Goal: Task Accomplishment & Management: Use online tool/utility

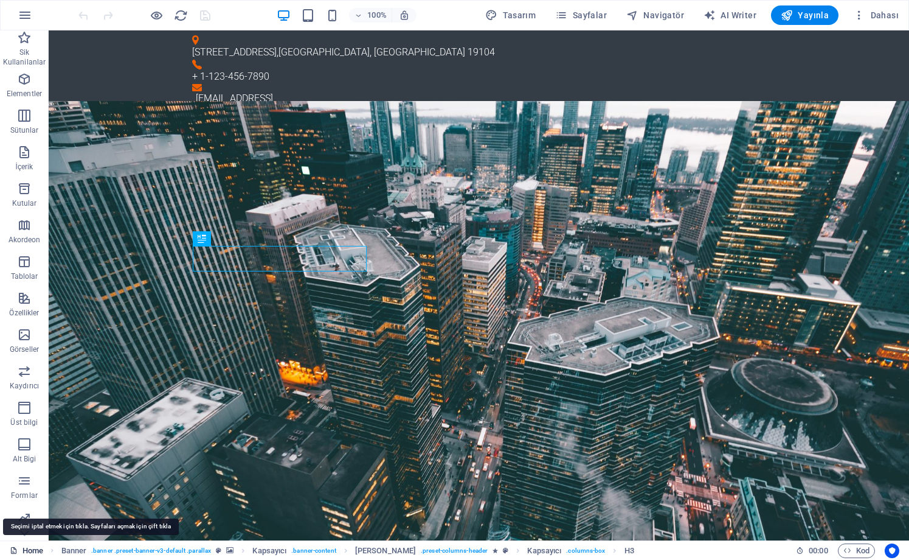
click at [32, 547] on link "Home" at bounding box center [26, 550] width 33 height 15
click at [25, 18] on icon "button" at bounding box center [25, 15] width 15 height 15
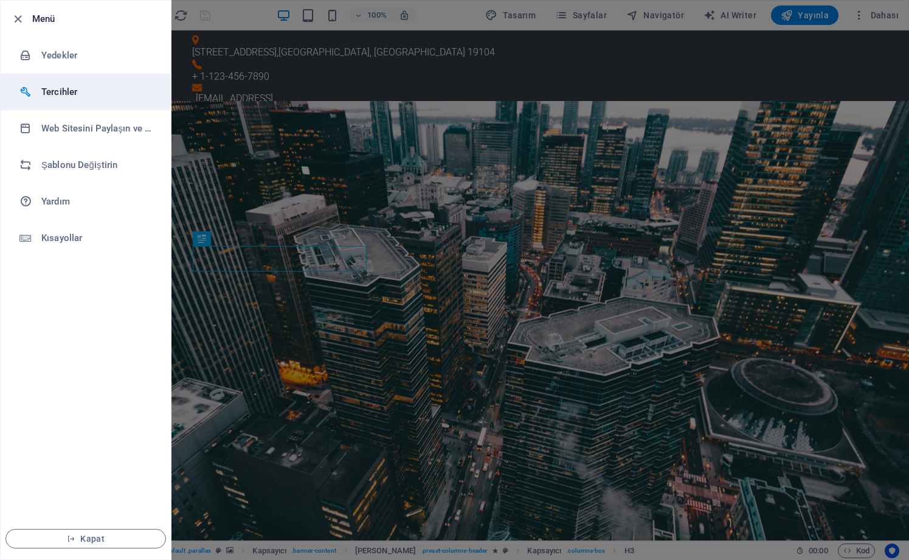
click at [74, 95] on h6 "Tercihler" at bounding box center [97, 92] width 113 height 15
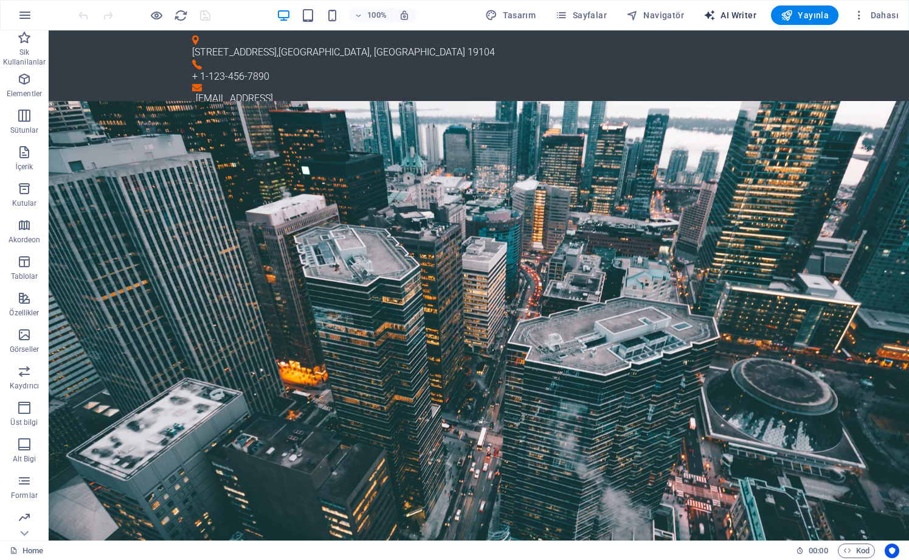
click at [750, 20] on span "AI Writer" at bounding box center [730, 15] width 53 height 12
select select "English"
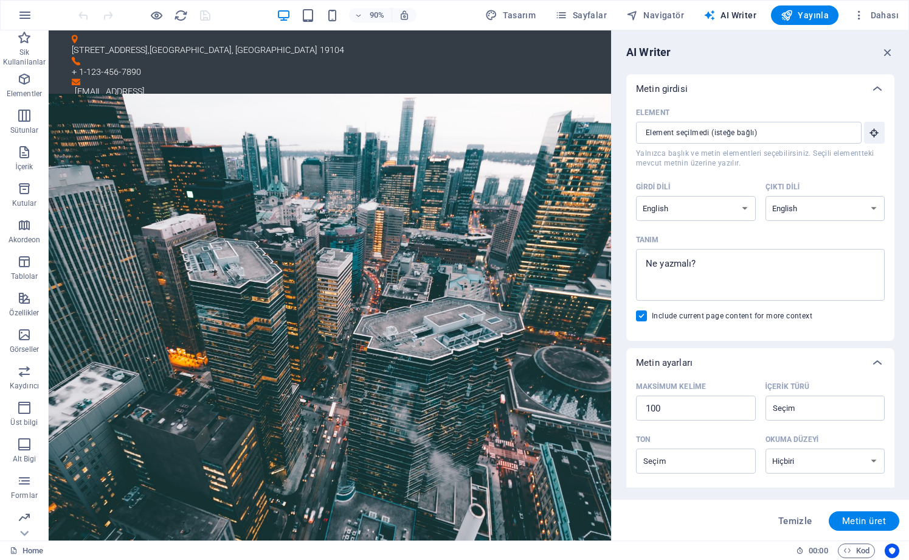
click at [684, 89] on p "Metin girdisi" at bounding box center [662, 89] width 52 height 12
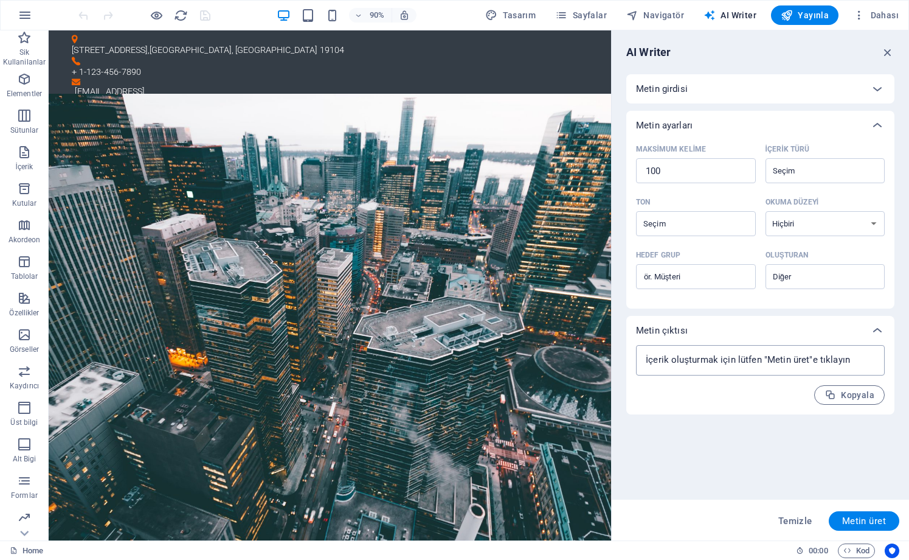
type textarea "x"
click at [688, 362] on textarea at bounding box center [760, 360] width 237 height 18
click at [699, 363] on textarea at bounding box center [760, 360] width 237 height 18
type textarea "x"
click at [865, 516] on span "Metin üret" at bounding box center [864, 521] width 44 height 10
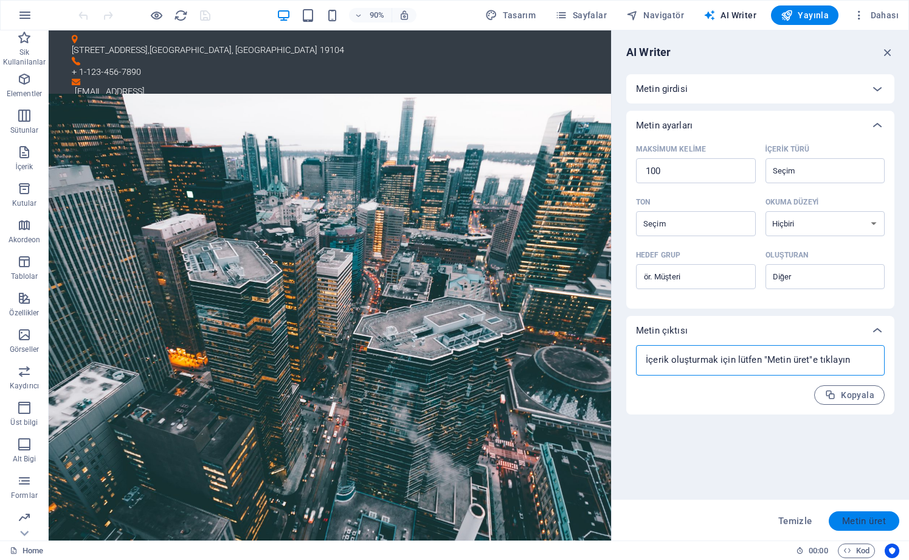
type textarea "x"
click at [844, 518] on span "Metin üret" at bounding box center [864, 521] width 44 height 10
type textarea "x"
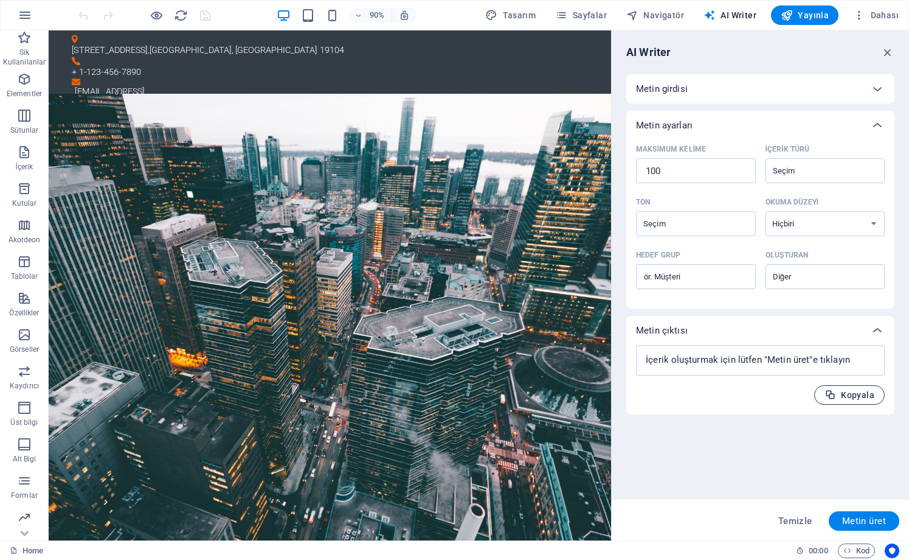
click at [838, 395] on span "Kopyala" at bounding box center [850, 395] width 50 height 12
type textarea "x"
click at [720, 362] on textarea at bounding box center [760, 360] width 237 height 18
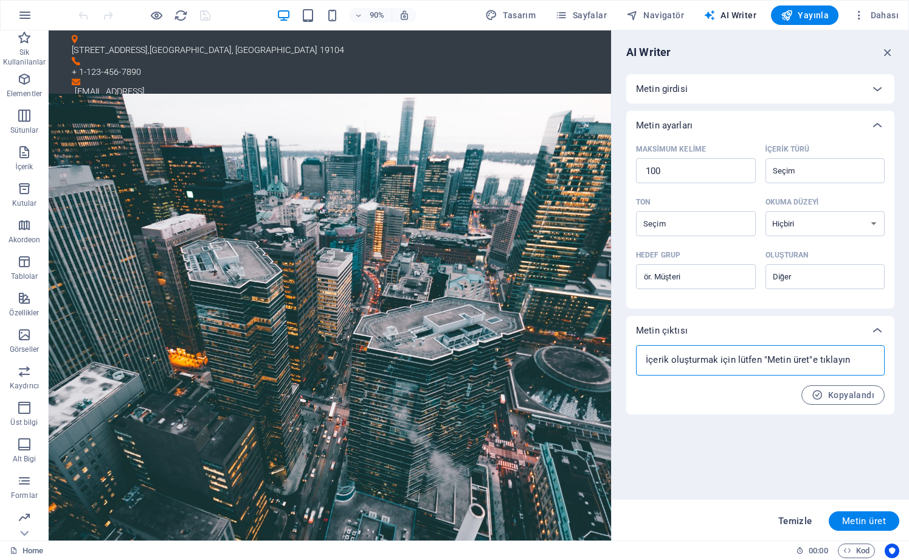
type textarea "x"
click at [811, 516] on span "Temizle" at bounding box center [796, 521] width 34 height 10
type textarea "x"
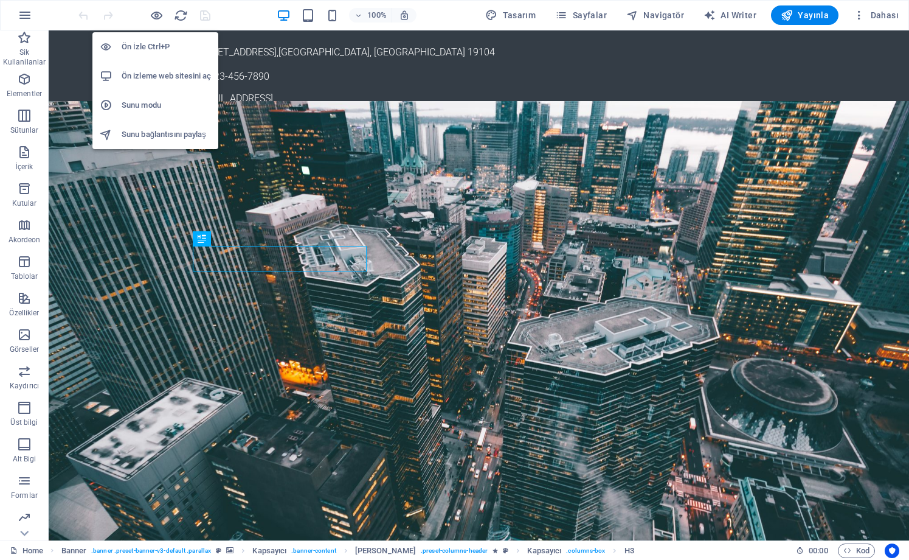
click at [147, 48] on h6 "Ön İzle Ctrl+P" at bounding box center [166, 47] width 89 height 15
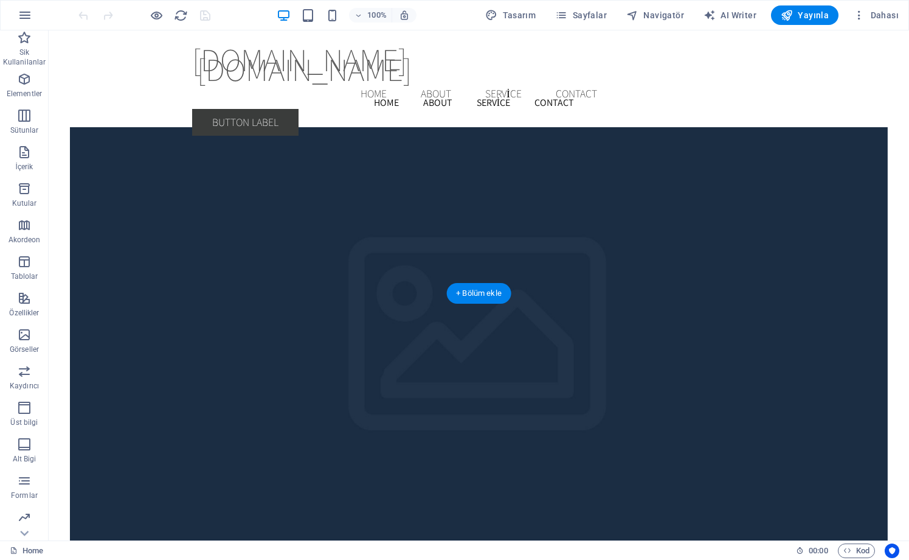
scroll to position [2318, 0]
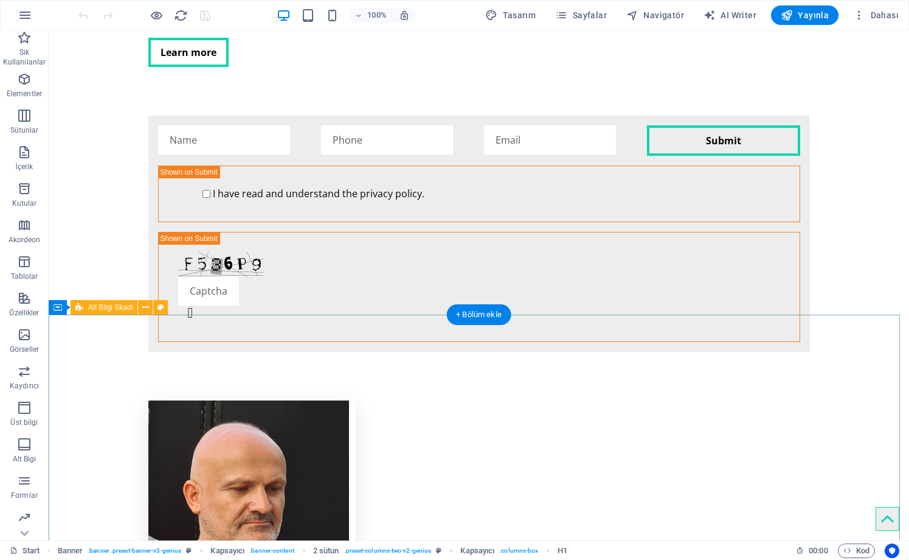
scroll to position [2433, 0]
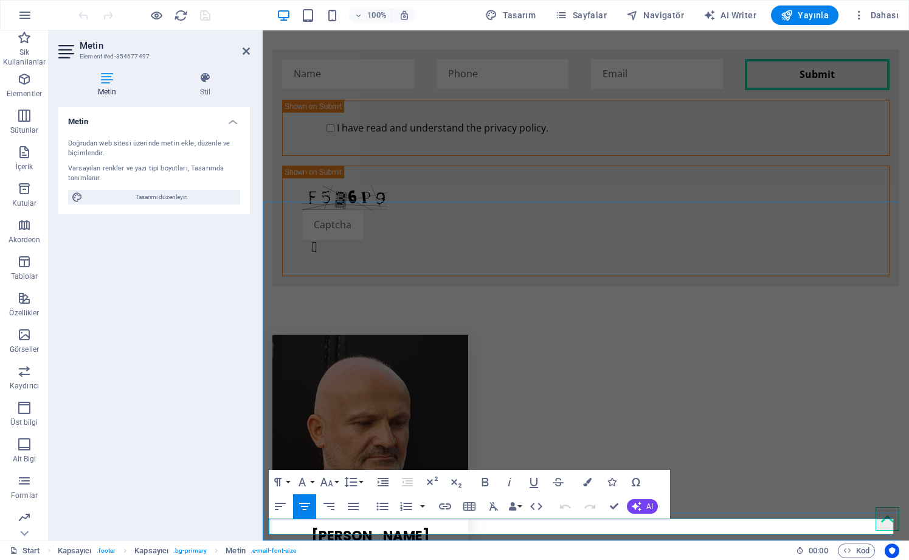
drag, startPoint x: 550, startPoint y: 527, endPoint x: 774, endPoint y: 528, distance: 223.8
click at [811, 17] on span "Yayınla" at bounding box center [805, 15] width 48 height 12
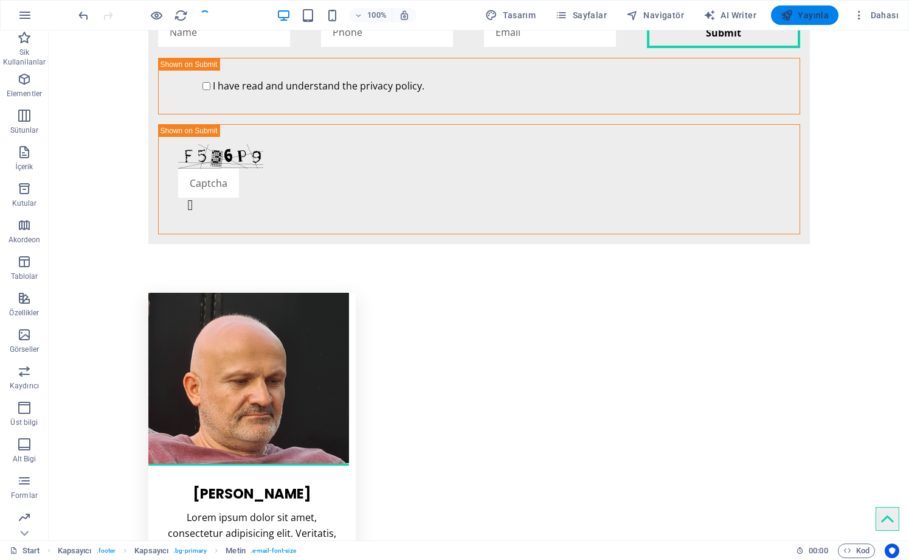
checkbox input "false"
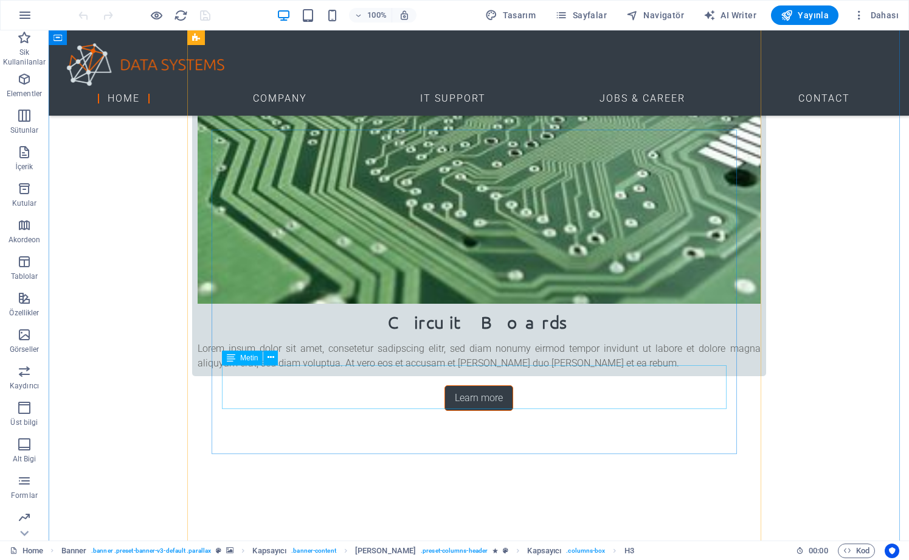
scroll to position [1671, 0]
